Goal: Find specific page/section: Find specific page/section

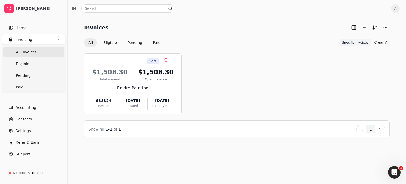
click at [25, 53] on span "All Invoices" at bounding box center [26, 52] width 21 height 6
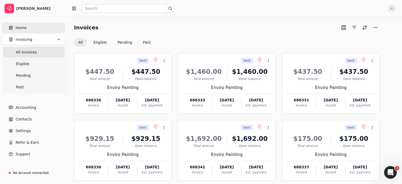
click at [22, 28] on span "Home" at bounding box center [21, 28] width 11 height 6
